Goal: Transaction & Acquisition: Purchase product/service

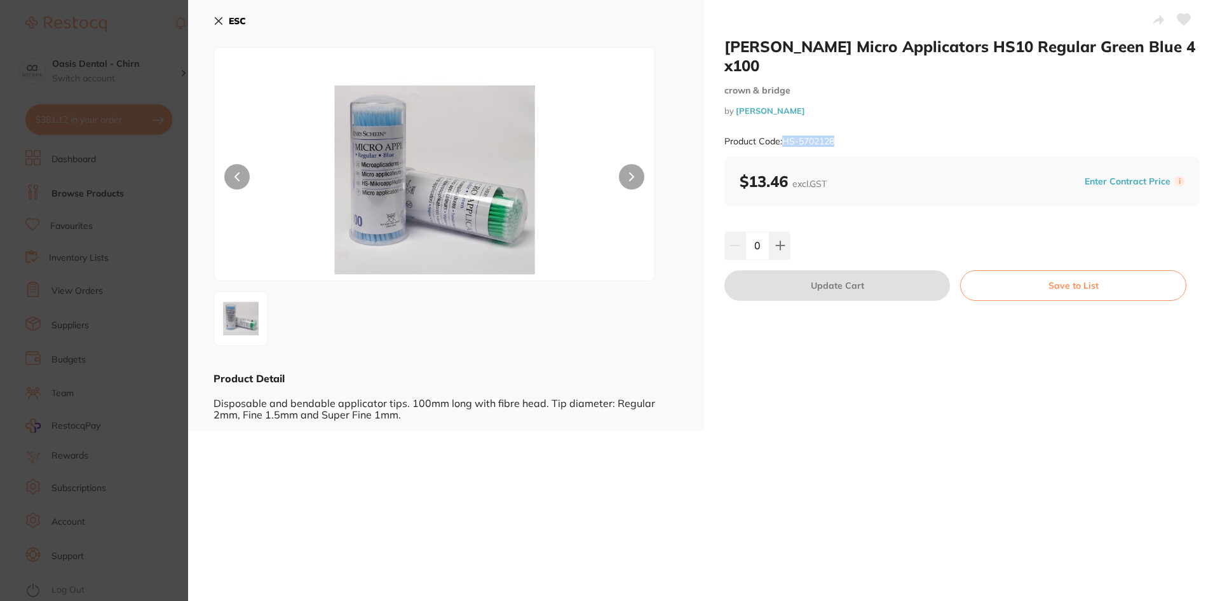
scroll to position [318, 0]
click at [217, 20] on icon at bounding box center [218, 21] width 7 height 7
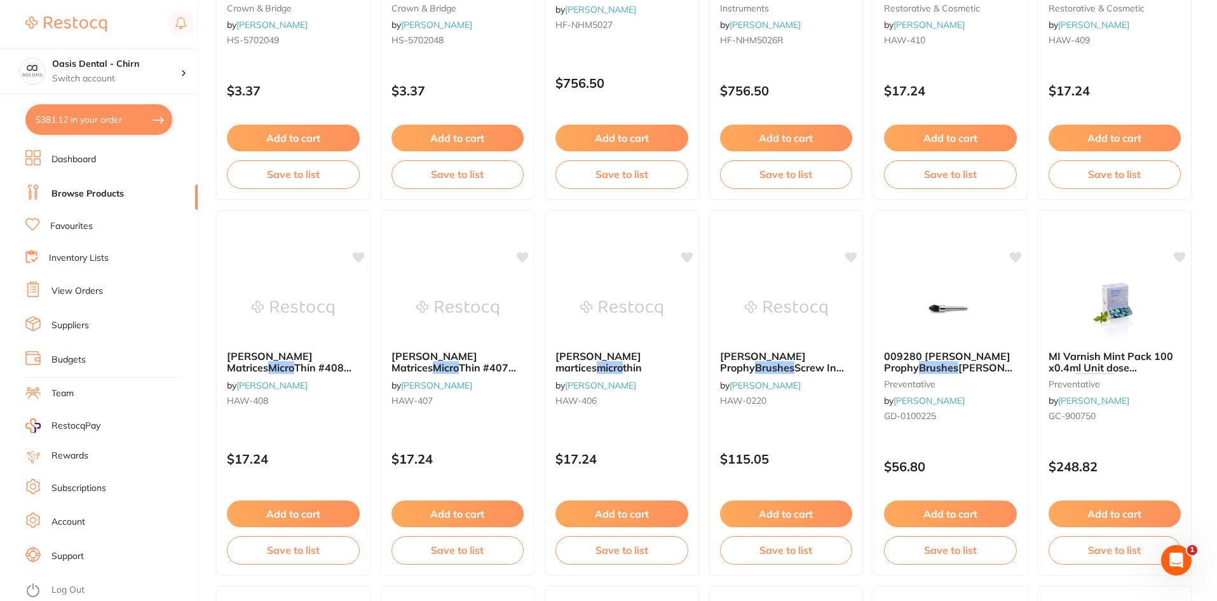
scroll to position [2225, 0]
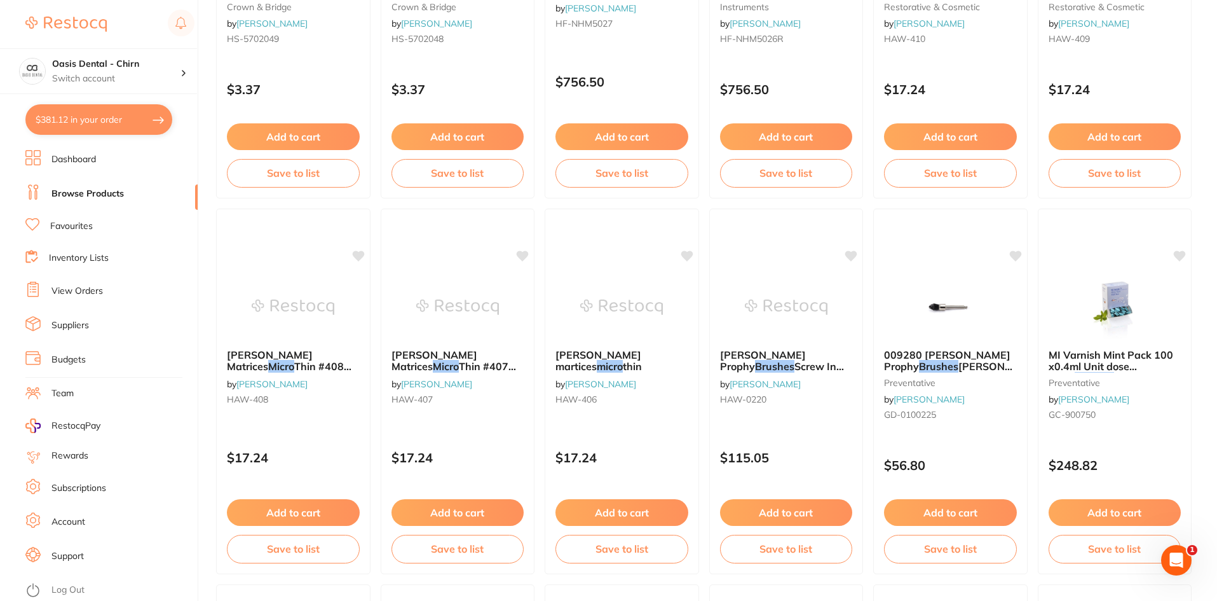
click at [73, 118] on button "$381.12 in your order" at bounding box center [98, 119] width 147 height 31
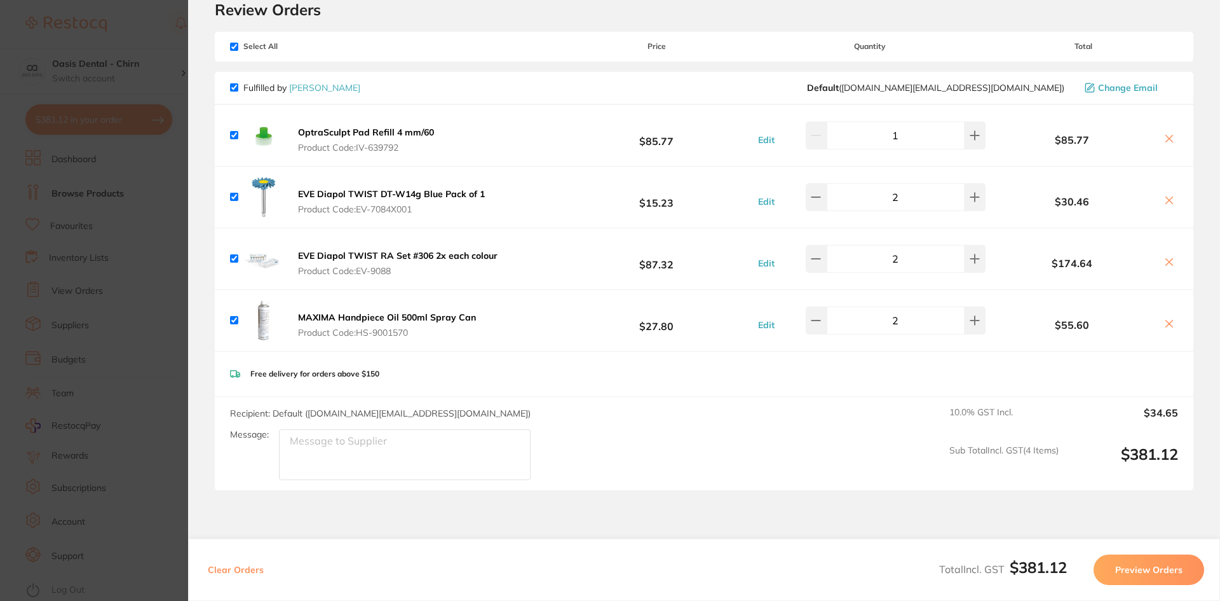
scroll to position [0, 0]
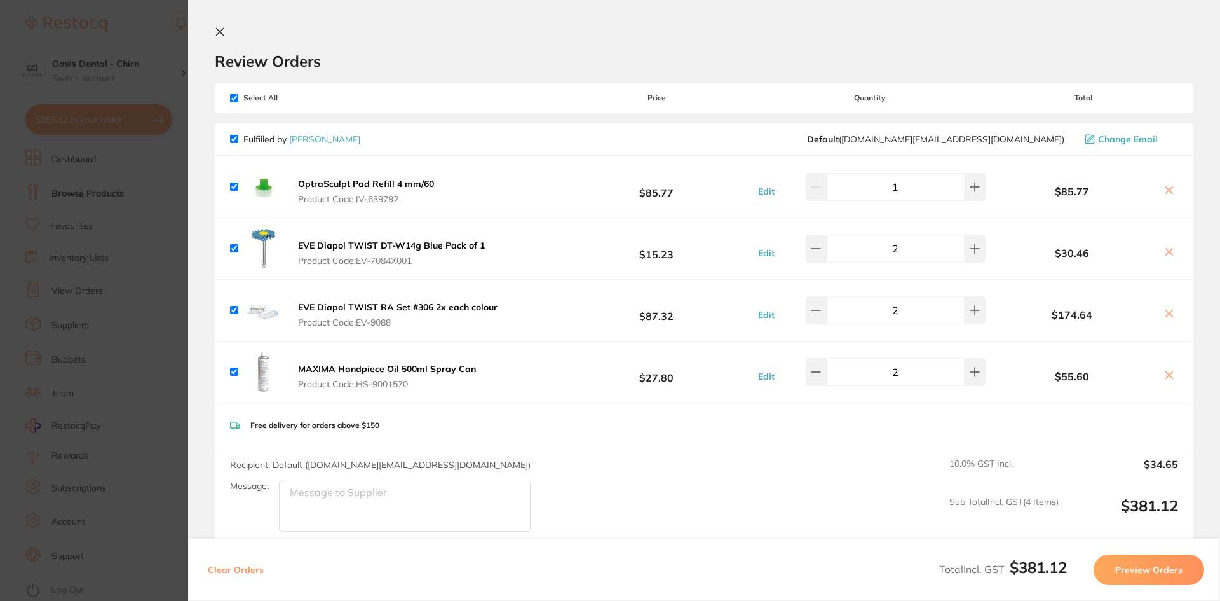
click at [219, 28] on icon at bounding box center [220, 32] width 10 height 10
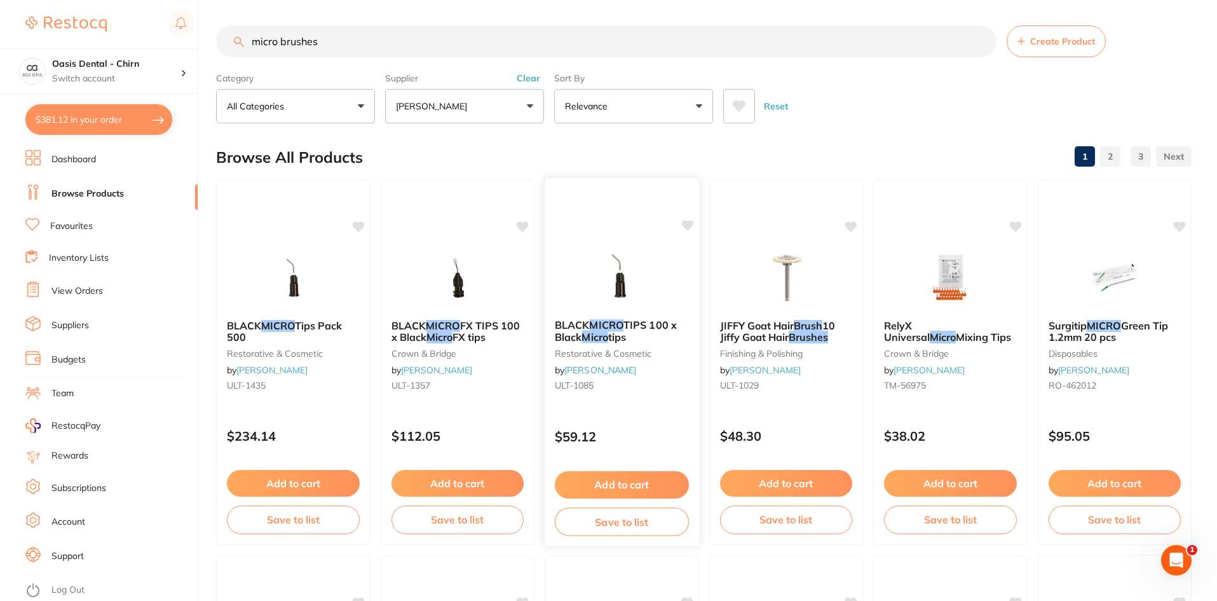
click at [640, 293] on img at bounding box center [621, 277] width 83 height 64
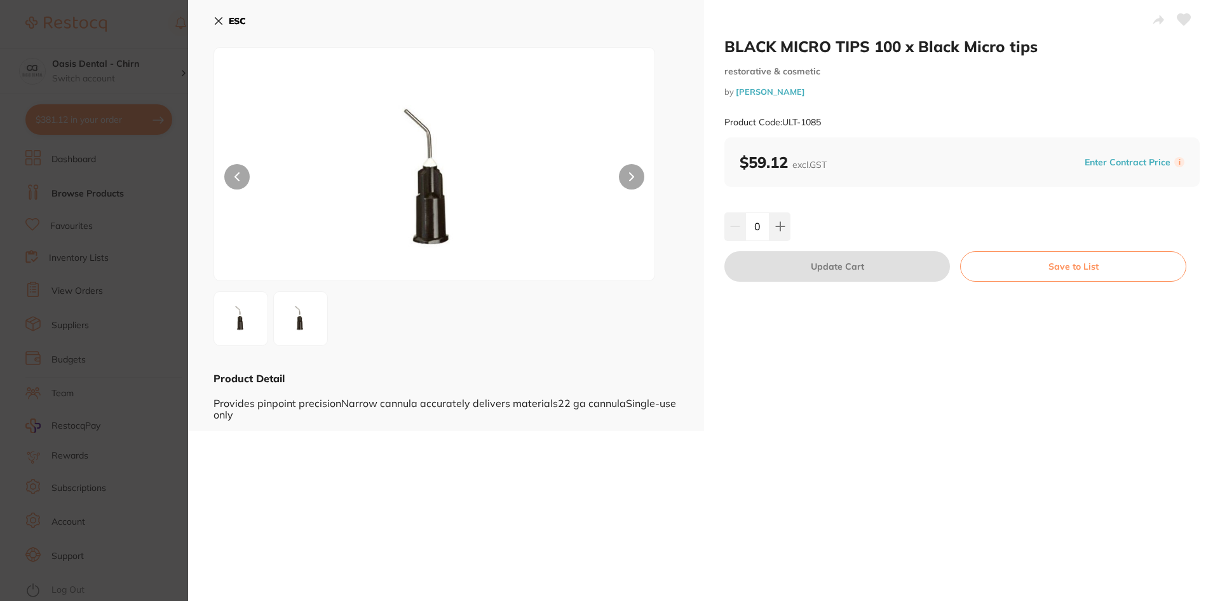
click at [225, 21] on button "ESC" at bounding box center [230, 21] width 32 height 22
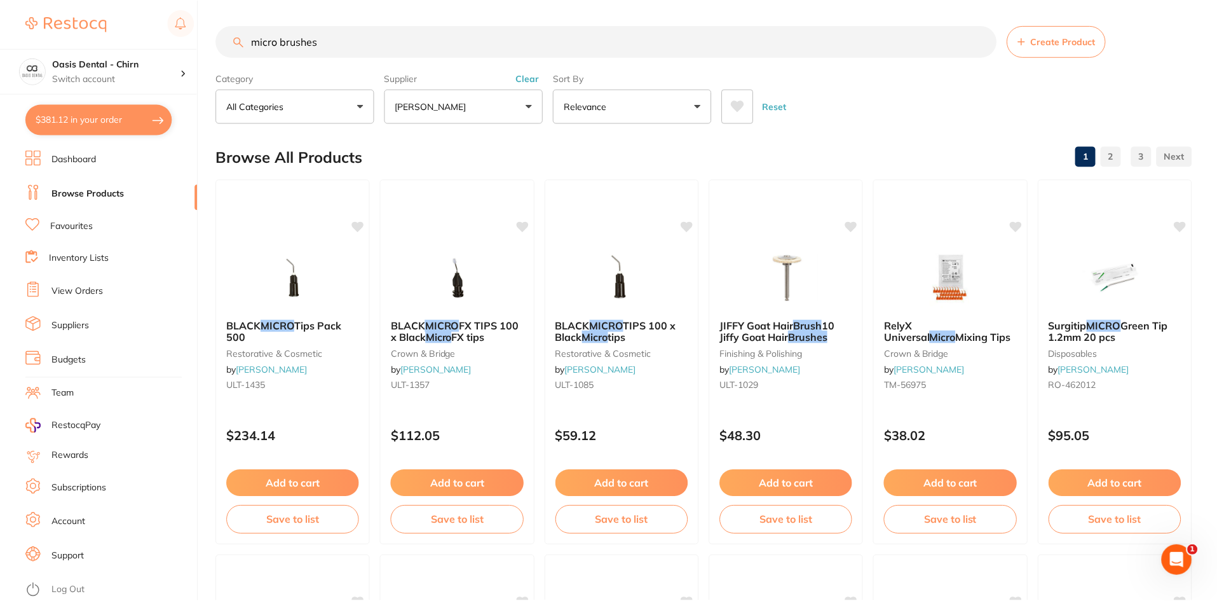
scroll to position [1, 0]
click at [278, 276] on img at bounding box center [293, 276] width 83 height 64
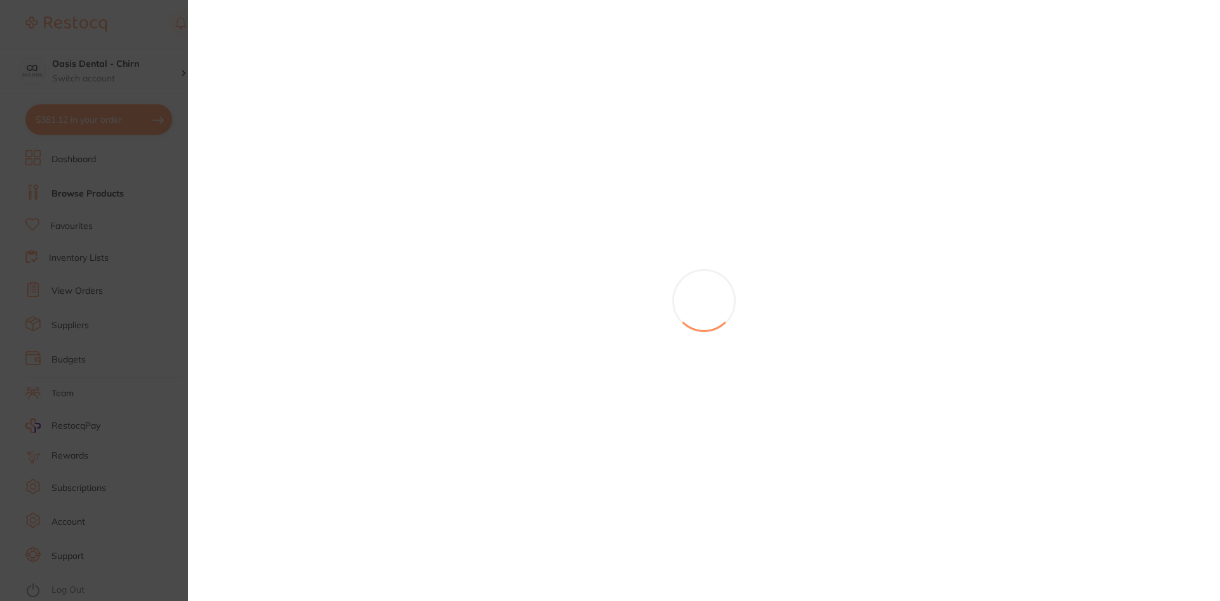
click at [292, 280] on section at bounding box center [610, 300] width 1220 height 601
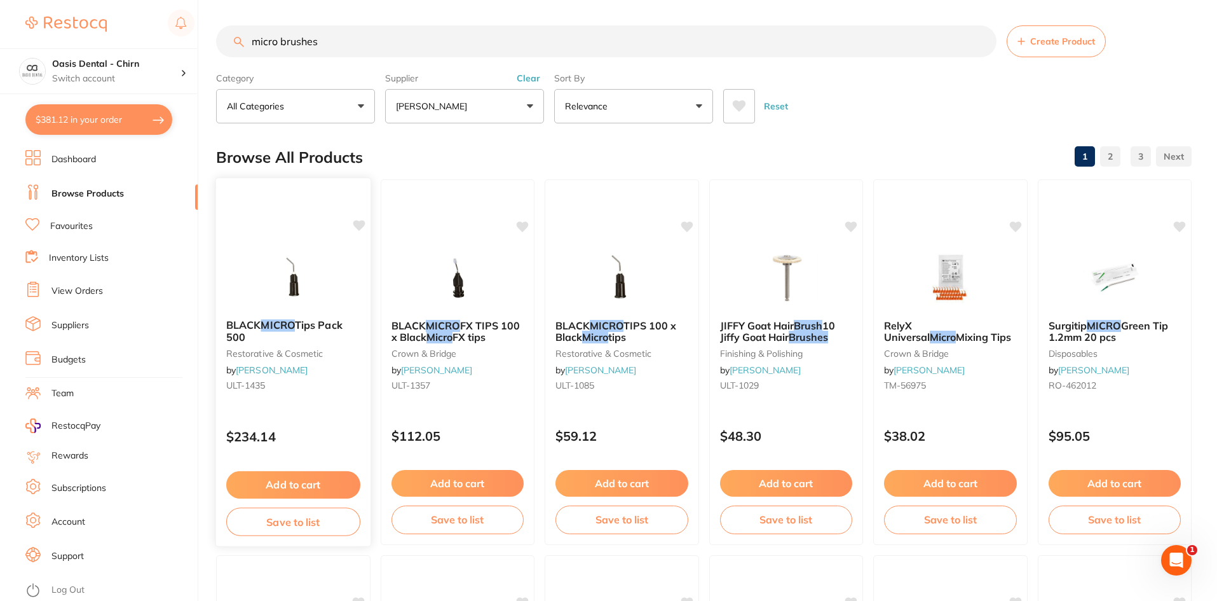
click at [271, 277] on img at bounding box center [293, 277] width 83 height 64
click at [290, 303] on section at bounding box center [608, 300] width 1217 height 601
click at [301, 262] on img at bounding box center [293, 277] width 83 height 64
click at [311, 314] on section at bounding box center [608, 300] width 1217 height 601
click at [311, 332] on b "BLACK MICRO Tips Pack 500" at bounding box center [293, 331] width 134 height 24
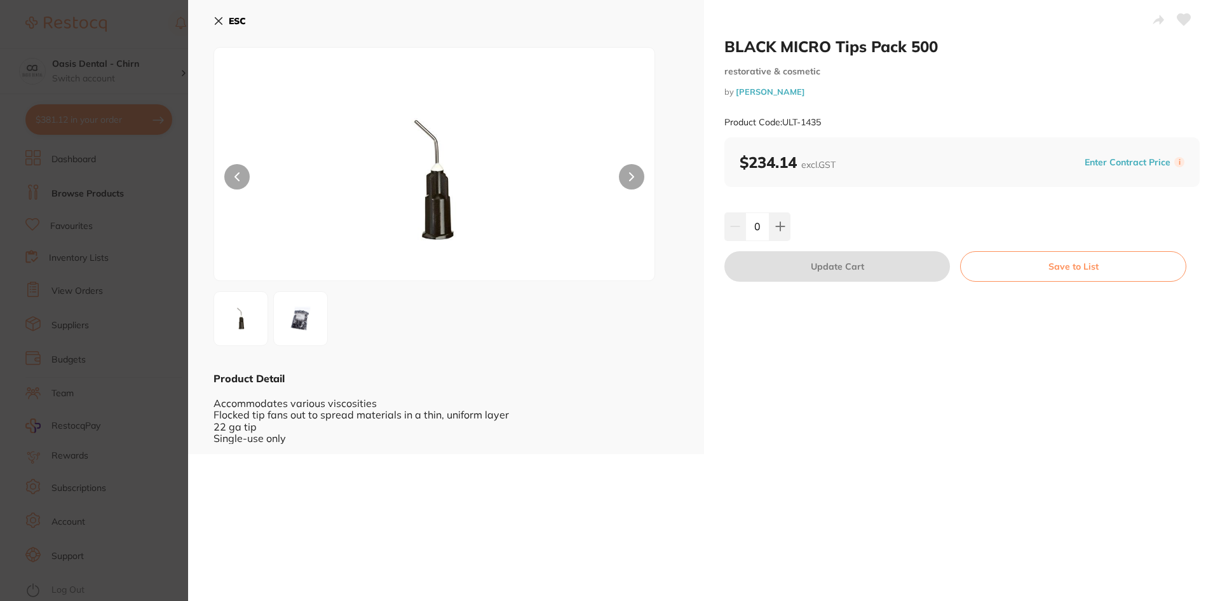
click at [224, 19] on button "ESC" at bounding box center [230, 21] width 32 height 22
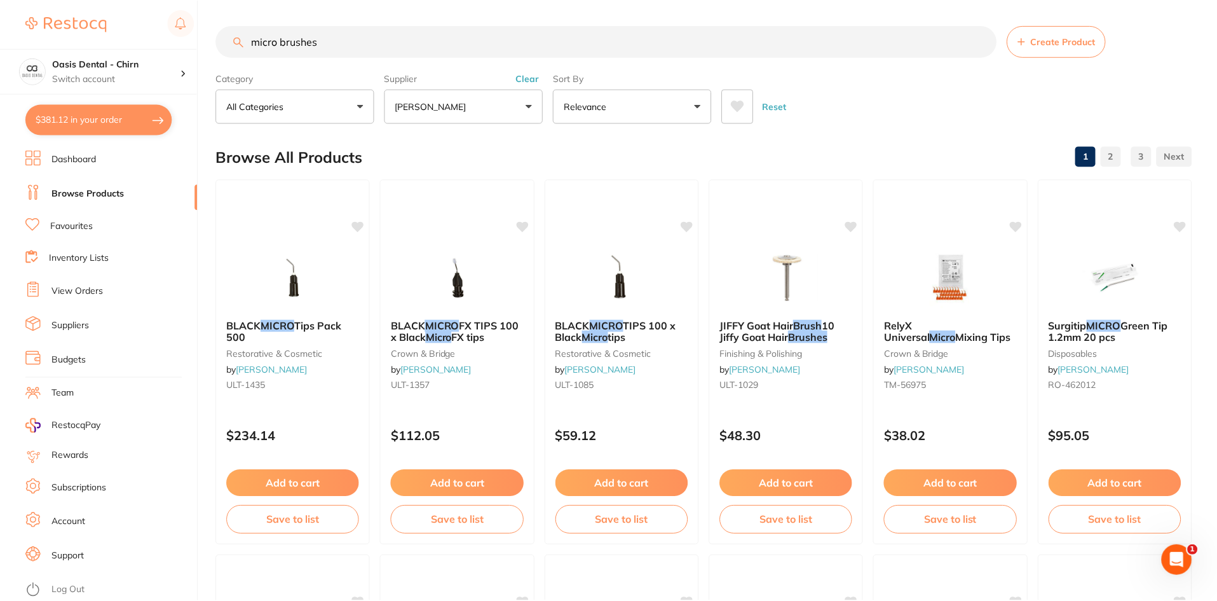
scroll to position [1, 0]
drag, startPoint x: 357, startPoint y: 44, endPoint x: 252, endPoint y: 40, distance: 105.0
click at [262, 41] on input "micro brushes" at bounding box center [606, 41] width 780 height 32
type input "m"
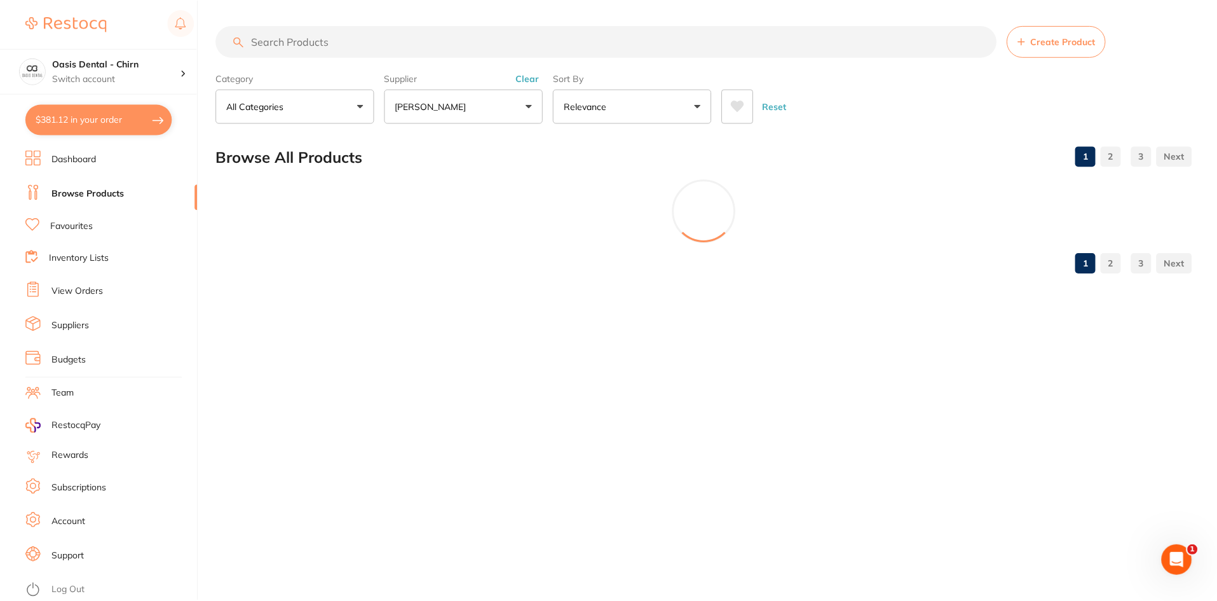
scroll to position [356, 0]
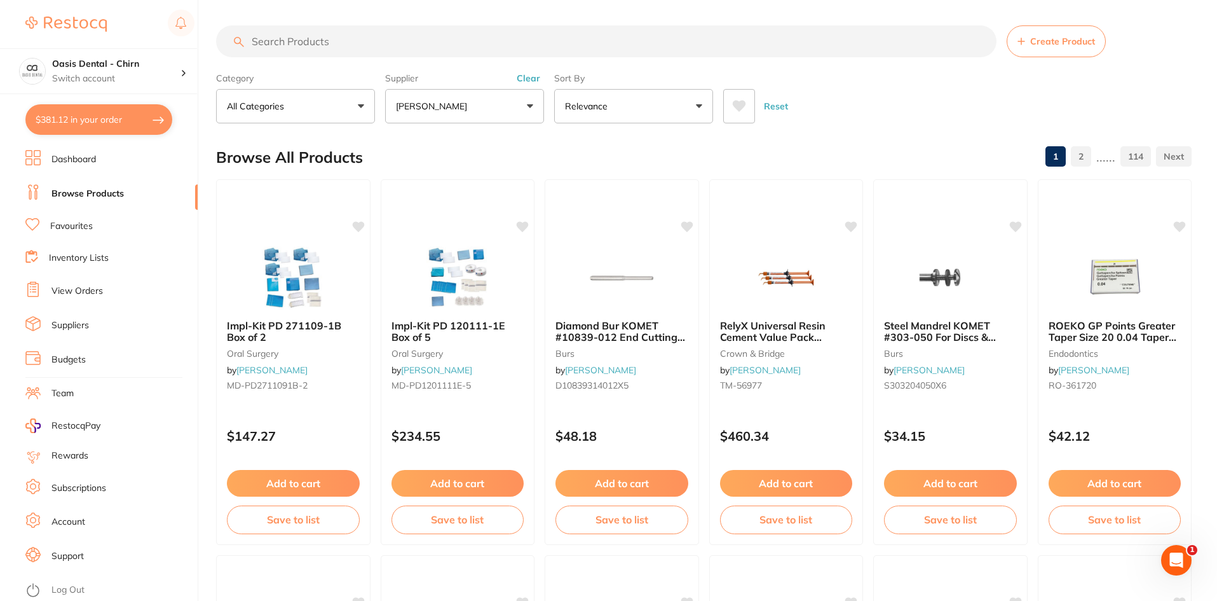
paste input "HS-5702128"
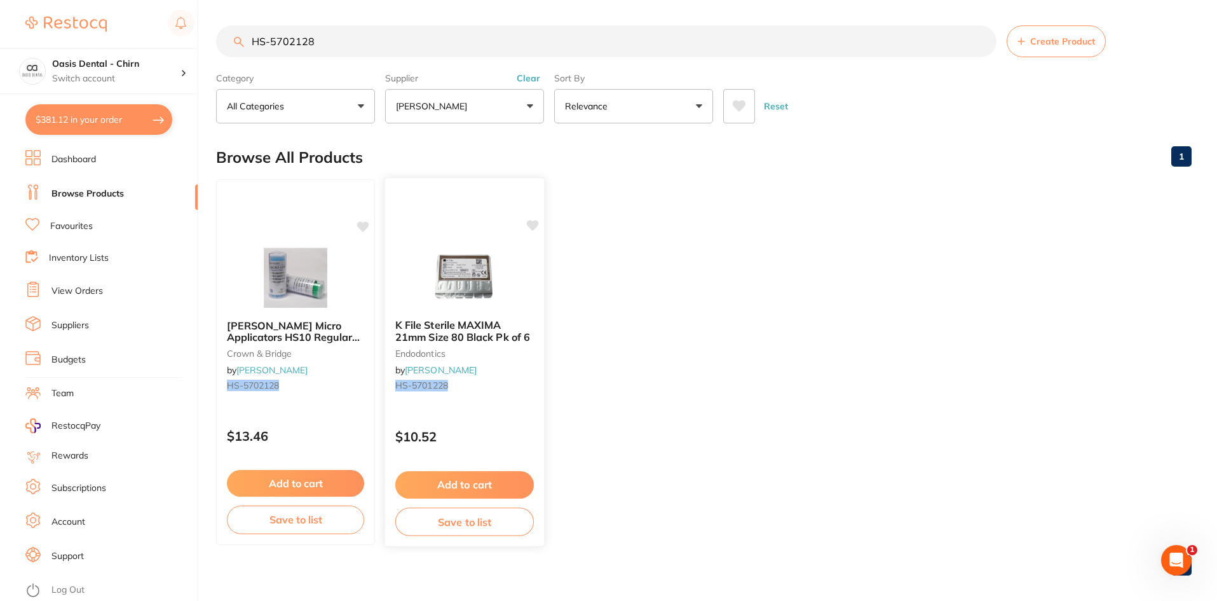
scroll to position [0, 0]
type input "HS-5702128"
click at [301, 278] on img at bounding box center [295, 277] width 83 height 64
click at [272, 282] on section at bounding box center [608, 300] width 1217 height 601
click at [296, 275] on div "HS-5702128 Create Product Category All Categories All Categories crown & bridge…" at bounding box center [716, 300] width 1001 height 601
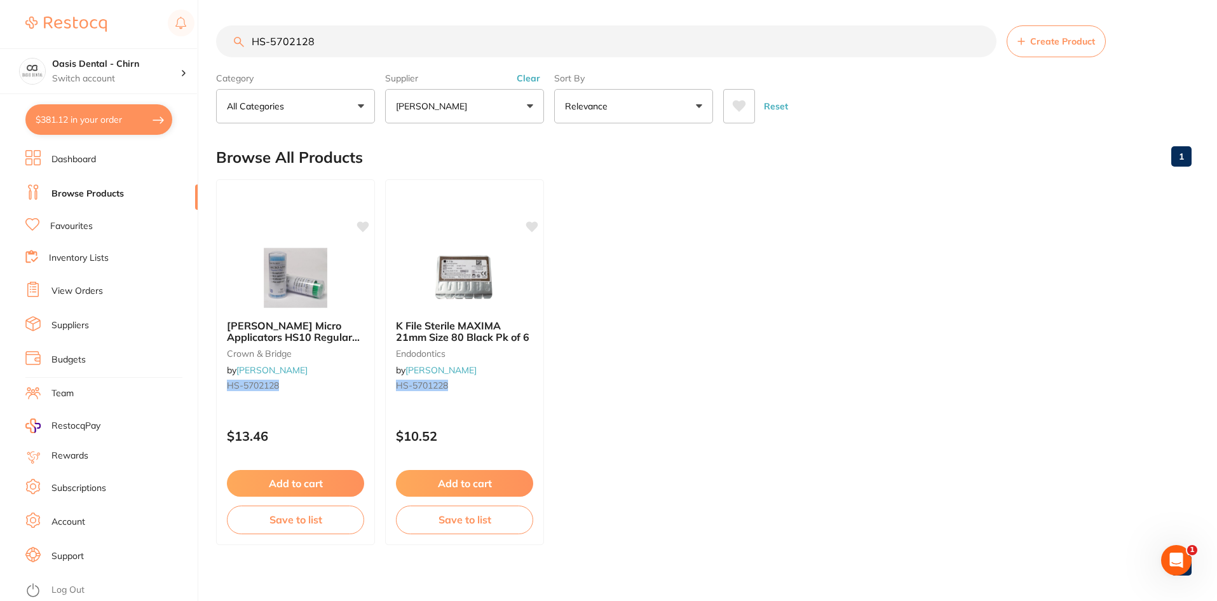
click at [312, 483] on div "HS-5702128 Create Product Category All Categories All Categories crown & bridge…" at bounding box center [716, 300] width 1001 height 601
click at [315, 488] on button "Add to cart" at bounding box center [295, 484] width 139 height 27
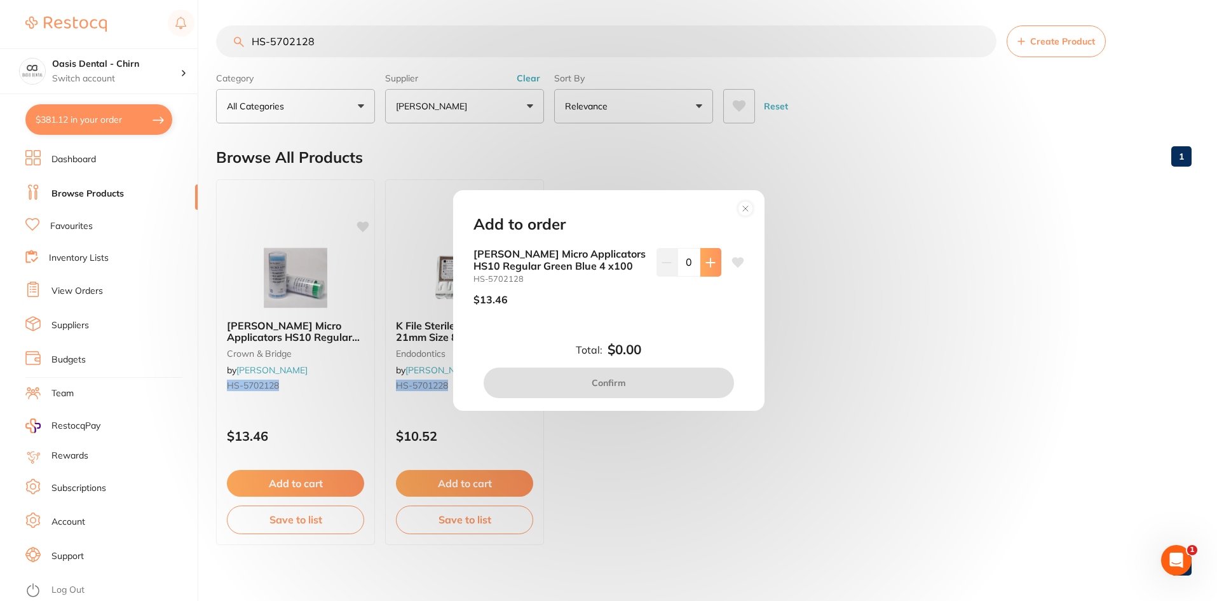
click at [708, 266] on icon at bounding box center [710, 262] width 8 height 8
type input "1"
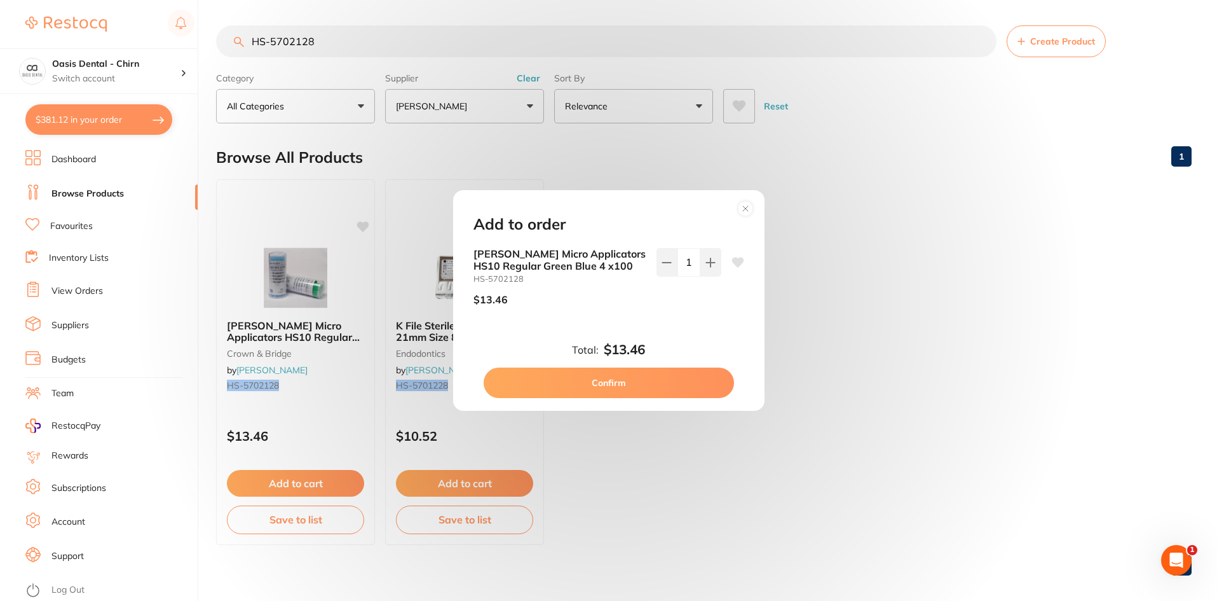
click at [736, 266] on icon at bounding box center [738, 262] width 12 height 10
click at [669, 381] on button "Confirm" at bounding box center [609, 382] width 250 height 31
checkbox input "false"
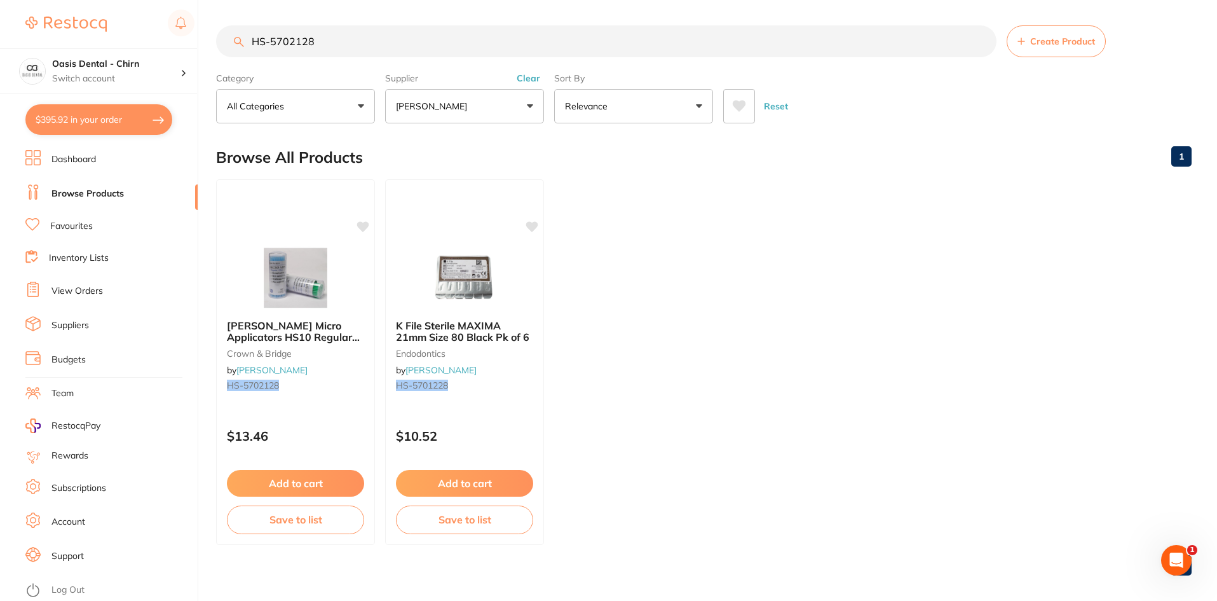
click at [349, 43] on input "HS-5702128" at bounding box center [606, 41] width 780 height 32
type input "H"
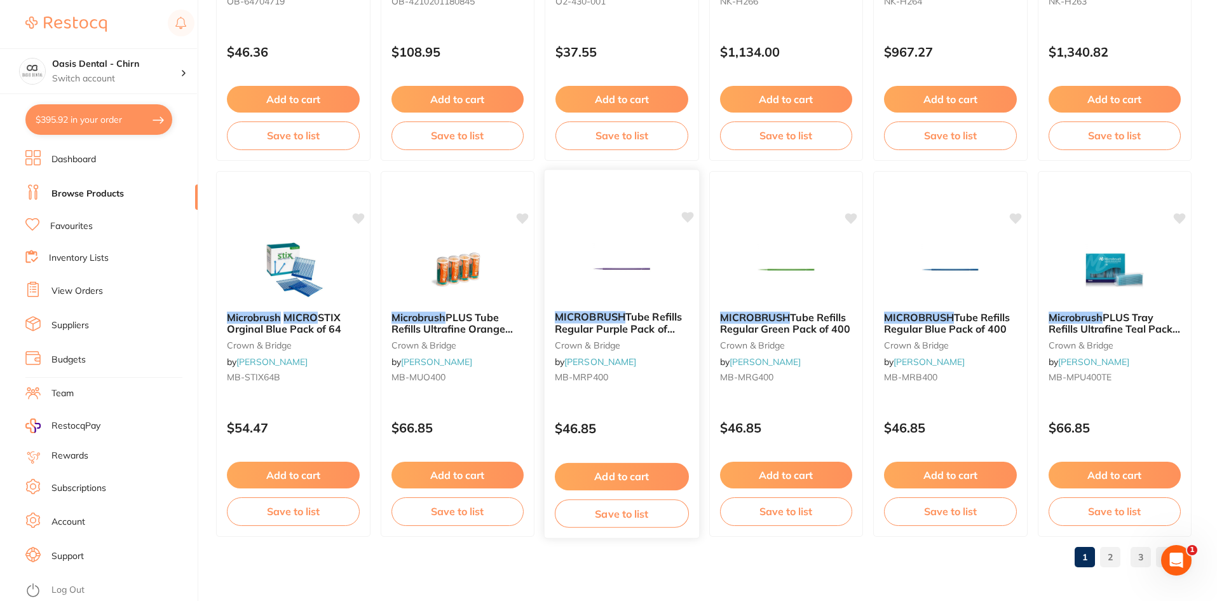
scroll to position [3015, 0]
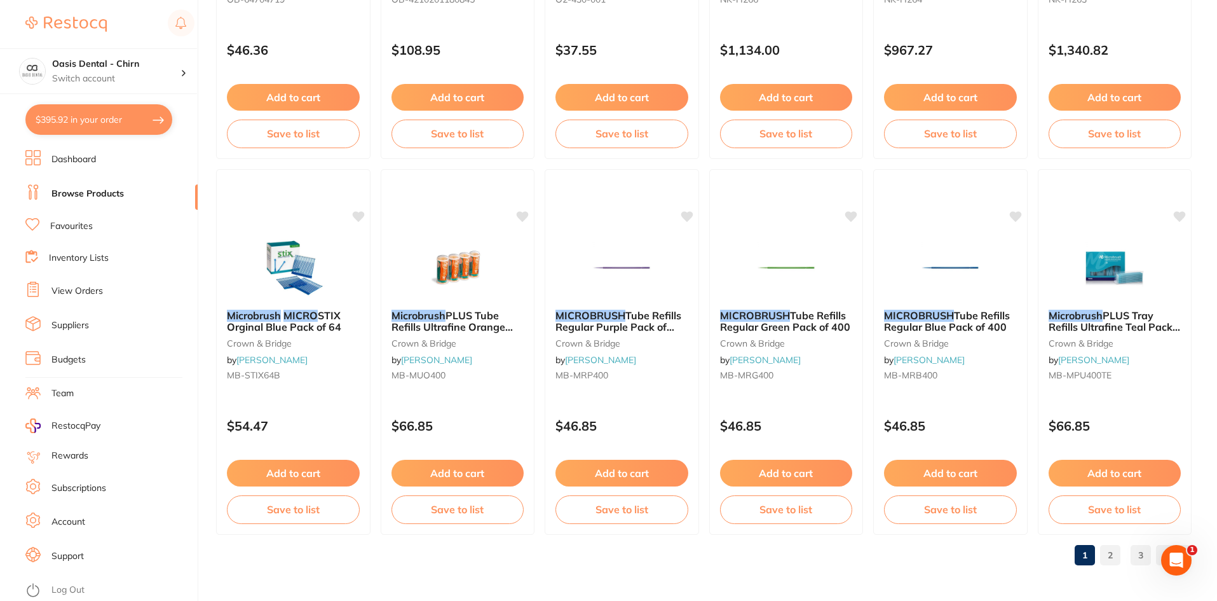
type input "micro brush"
click at [1108, 557] on link "2" at bounding box center [1110, 554] width 20 height 25
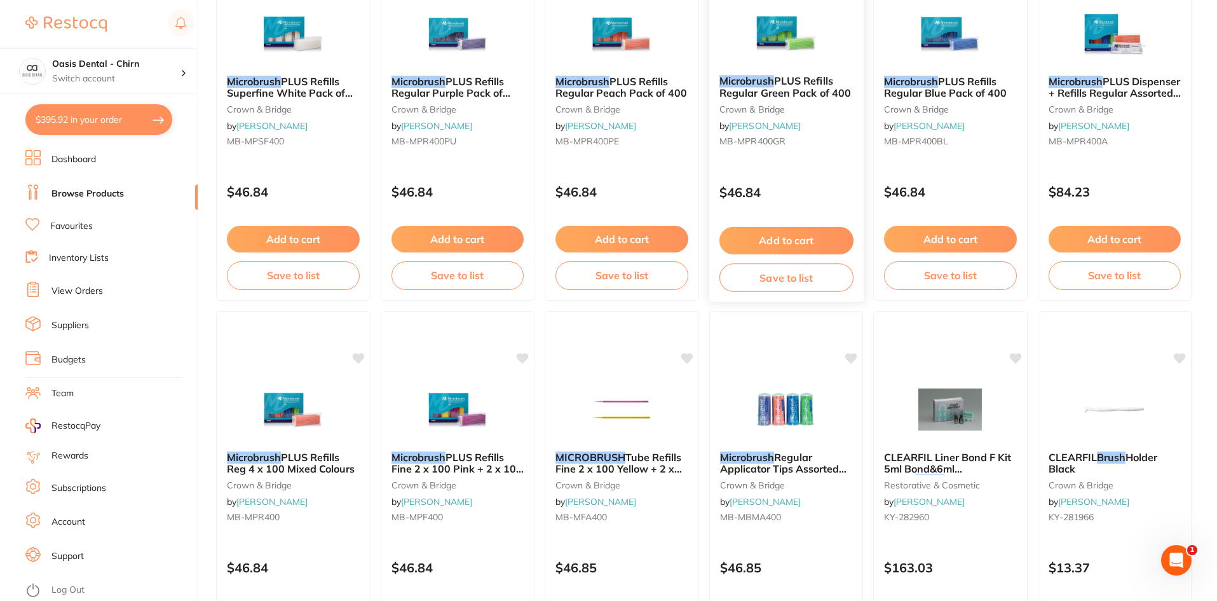
scroll to position [318, 0]
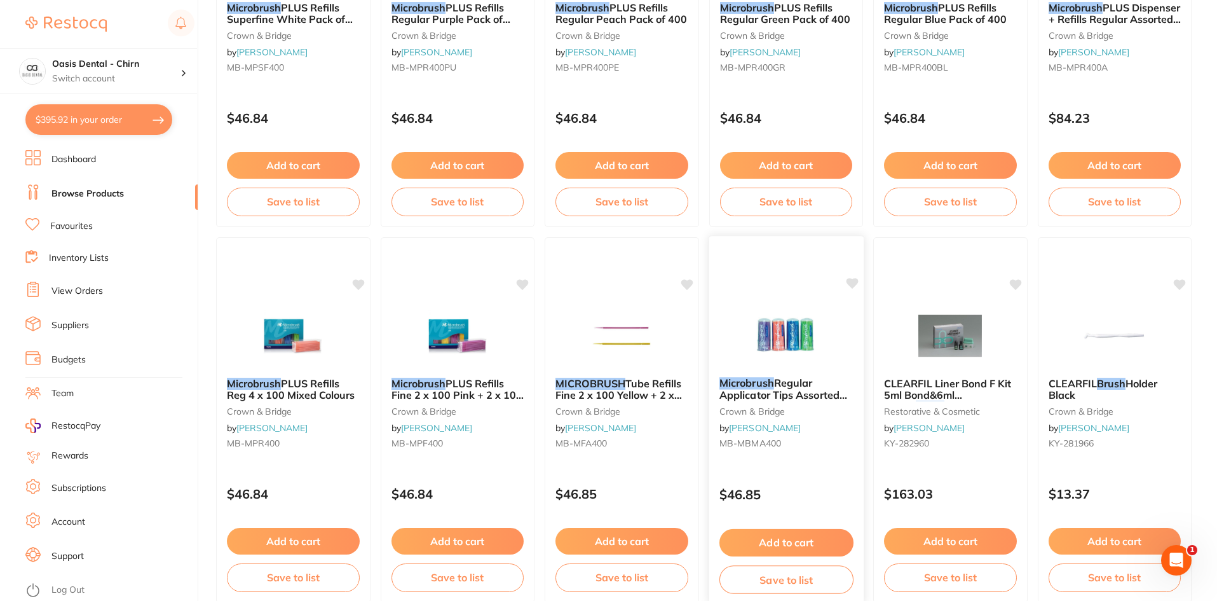
click at [800, 335] on img at bounding box center [785, 335] width 83 height 64
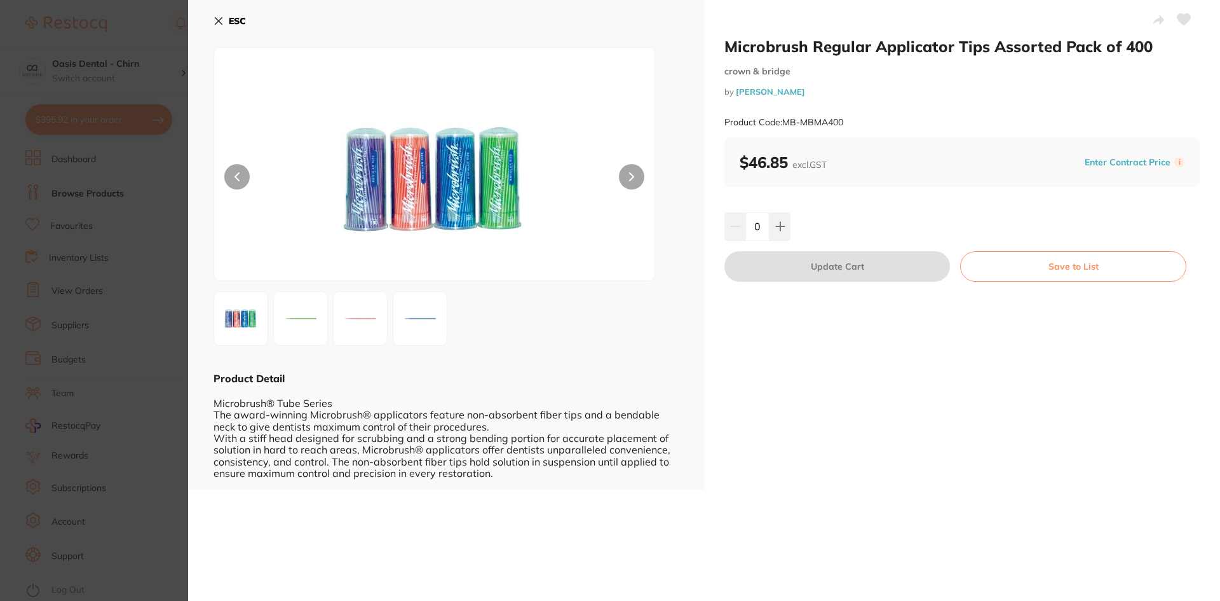
click at [224, 13] on button "ESC" at bounding box center [230, 21] width 32 height 22
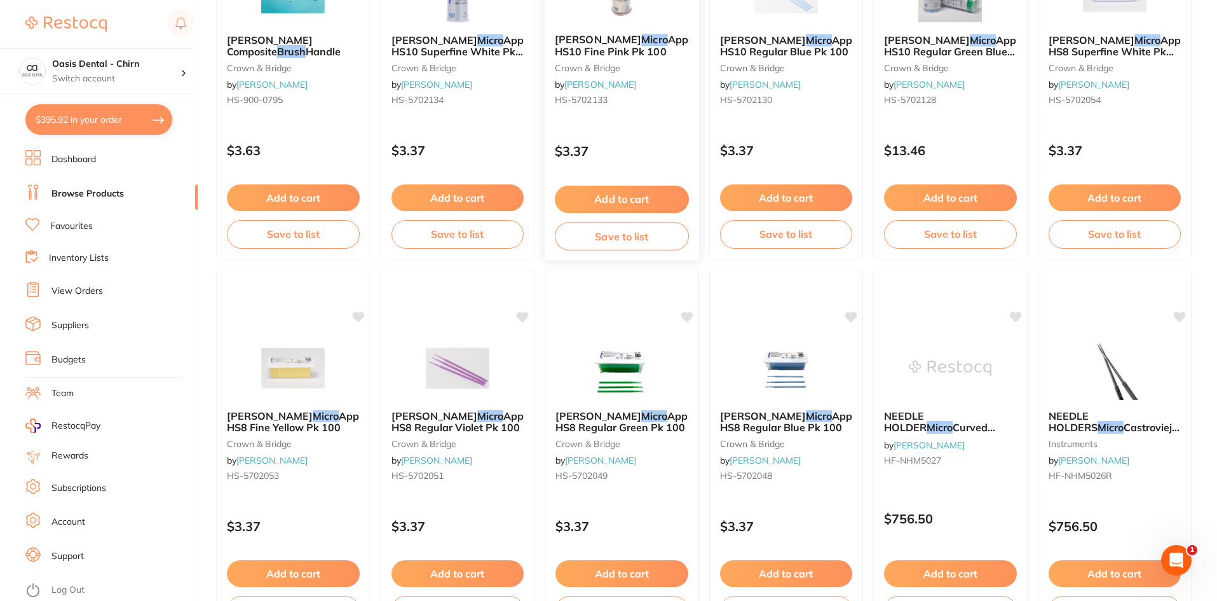
scroll to position [1716, 0]
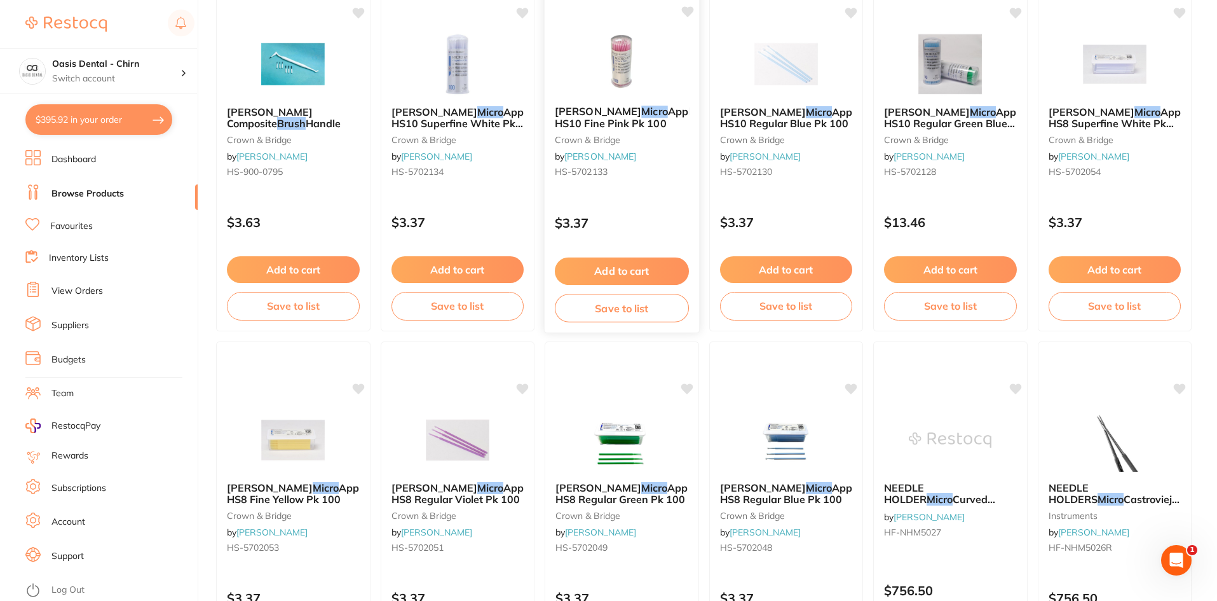
click at [623, 53] on img at bounding box center [621, 63] width 83 height 64
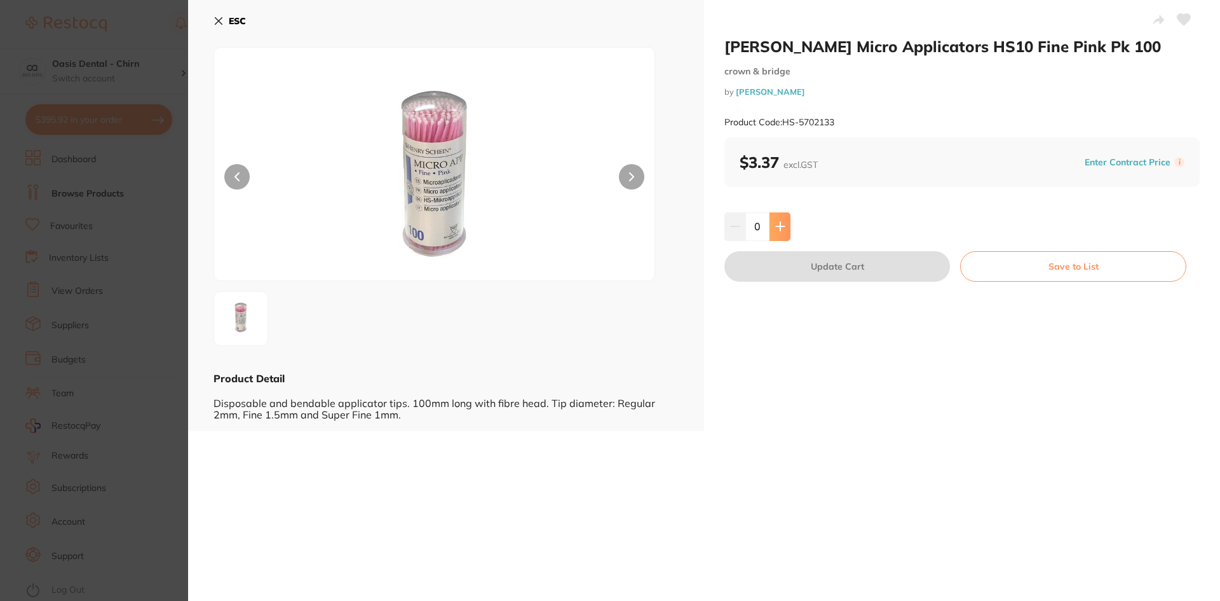
click at [776, 229] on icon at bounding box center [780, 226] width 10 height 10
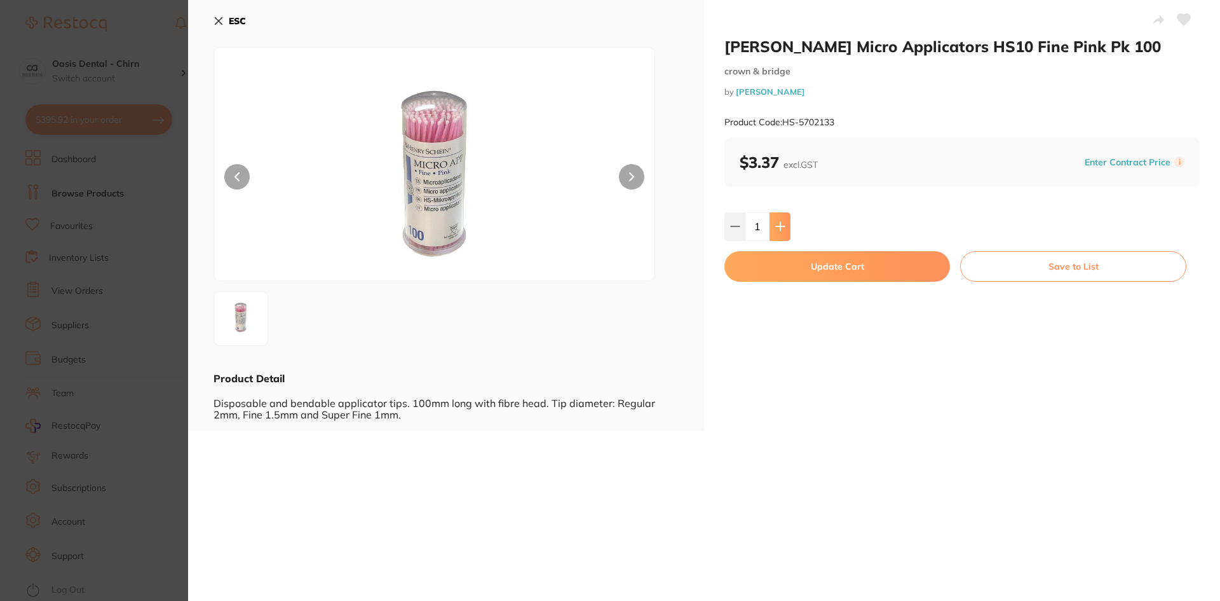
click at [776, 229] on icon at bounding box center [780, 226] width 10 height 10
type input "4"
click at [868, 269] on button "Update Cart" at bounding box center [838, 266] width 226 height 31
